Goal: Task Accomplishment & Management: Use online tool/utility

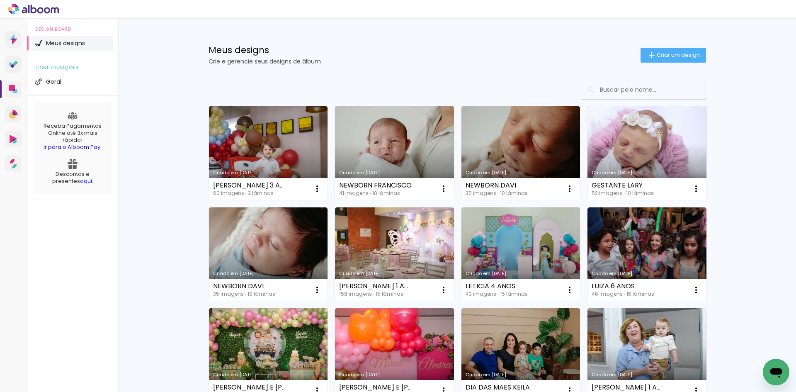
click at [382, 53] on h1 "Meus designs" at bounding box center [425, 50] width 432 height 9
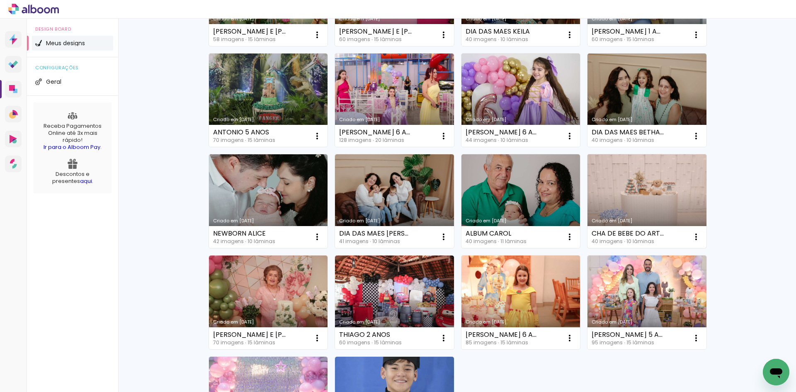
scroll to position [373, 0]
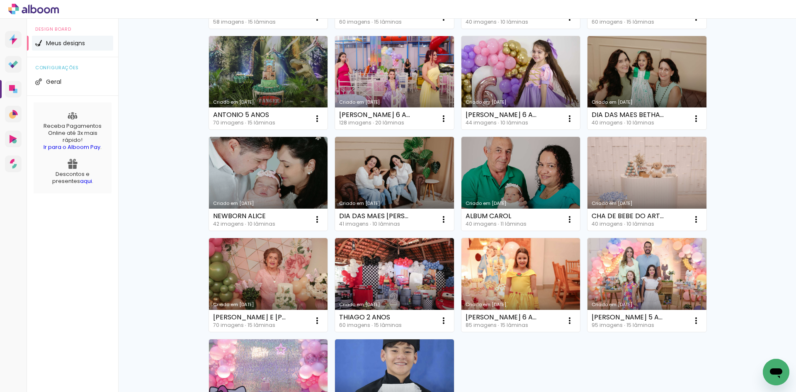
click at [661, 173] on link "Criado em [DATE]" at bounding box center [647, 184] width 119 height 94
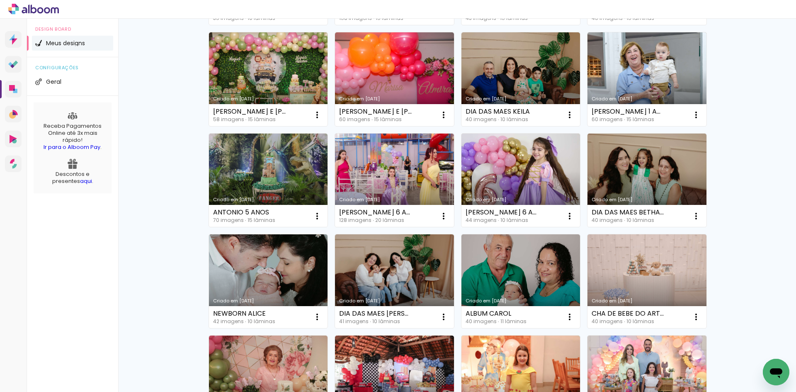
scroll to position [290, 0]
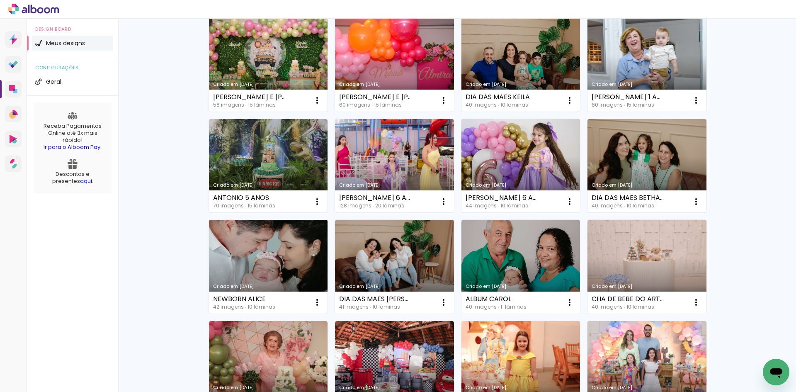
click at [263, 276] on link "Criado em [DATE]" at bounding box center [268, 267] width 119 height 94
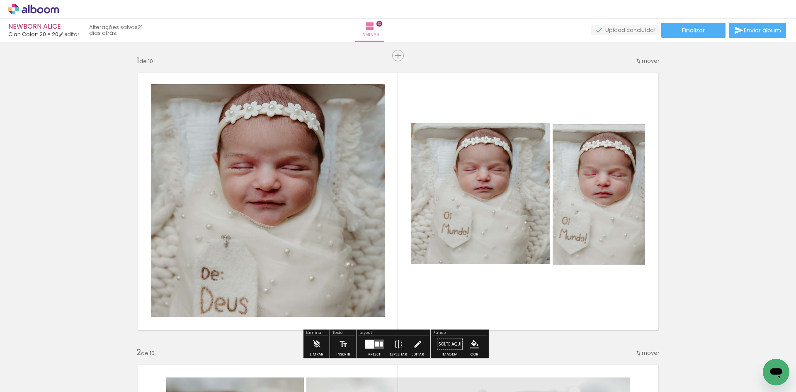
click at [61, 7] on link "› Editor de álbum" at bounding box center [60, 9] width 105 height 11
